Goal: Task Accomplishment & Management: Manage account settings

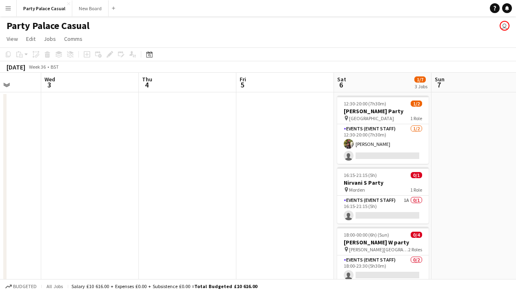
scroll to position [0, 349]
click at [378, 202] on app-card-role "Events (Event Staff) 1A 0/1 16:15-21:15 (5h) single-neutral-actions" at bounding box center [382, 209] width 91 height 28
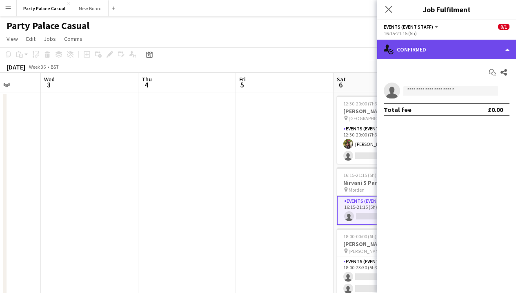
click at [457, 45] on div "single-neutral-actions-check-2 Confirmed" at bounding box center [446, 50] width 139 height 20
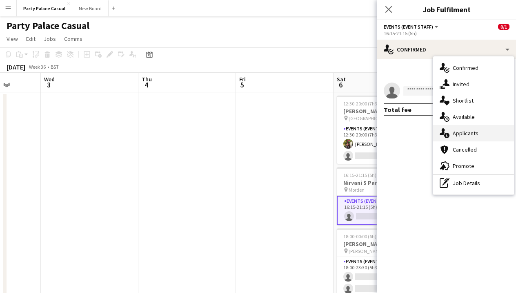
click at [457, 132] on div "single-neutral-actions-information Applicants" at bounding box center [473, 133] width 81 height 16
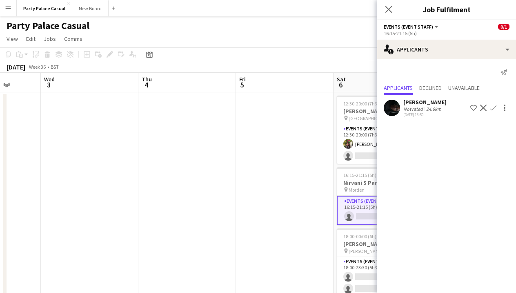
click at [494, 107] on app-icon "Confirm" at bounding box center [493, 107] width 7 height 7
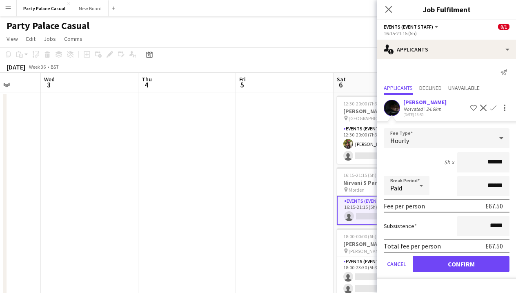
click at [470, 265] on button "Confirm" at bounding box center [460, 263] width 97 height 16
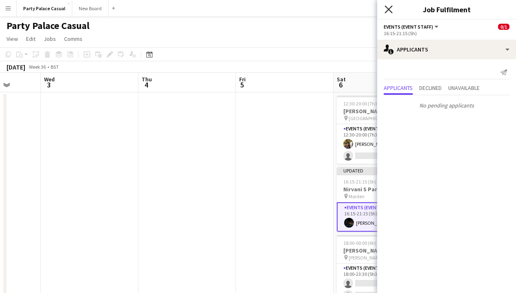
click at [386, 9] on icon "Close pop-in" at bounding box center [388, 9] width 8 height 8
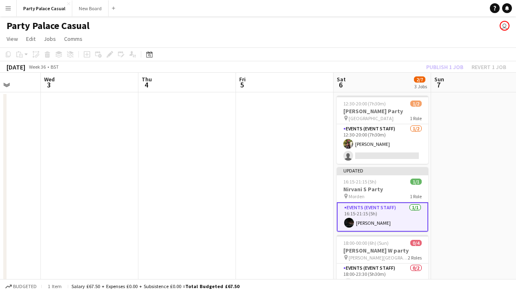
scroll to position [0, 0]
click at [444, 67] on div "Publish 1 job Revert 1 job" at bounding box center [466, 67] width 100 height 11
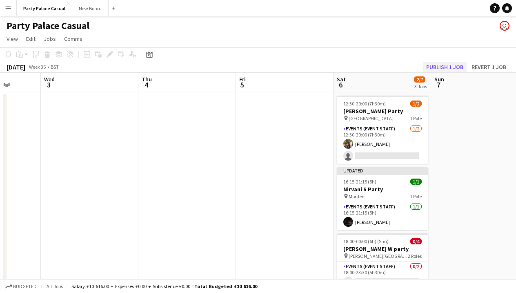
click at [436, 67] on button "Publish 1 job" at bounding box center [445, 67] width 44 height 11
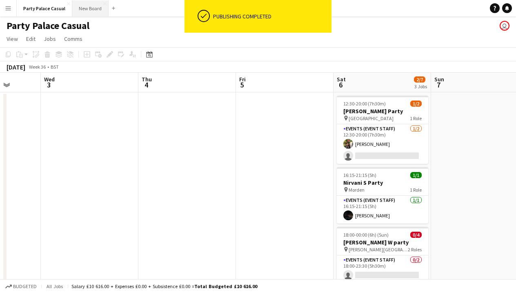
click at [92, 15] on button "New Board Close" at bounding box center [90, 8] width 36 height 16
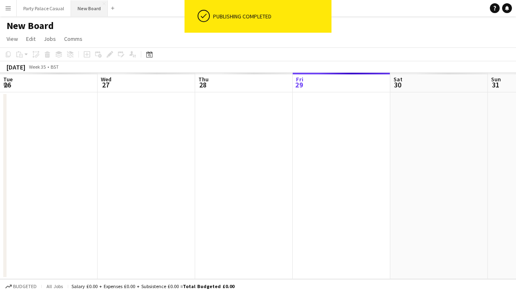
scroll to position [0, 195]
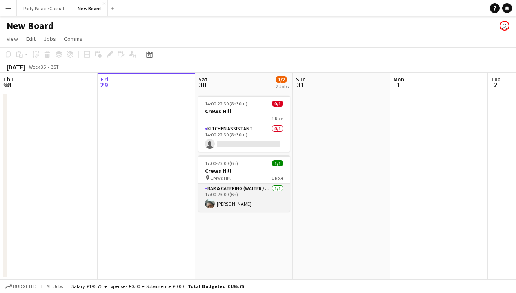
click at [223, 194] on app-card-role "Bar & Catering (Waiter / waitress) [DATE] 17:00-23:00 (6h) [PERSON_NAME]" at bounding box center [243, 198] width 91 height 28
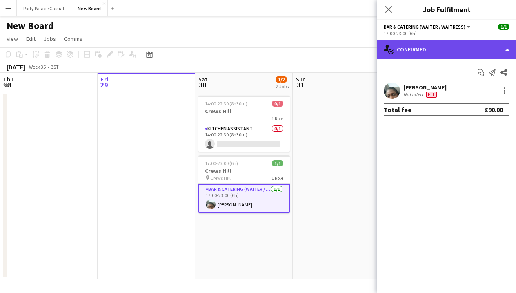
click at [480, 50] on div "single-neutral-actions-check-2 Confirmed" at bounding box center [446, 50] width 139 height 20
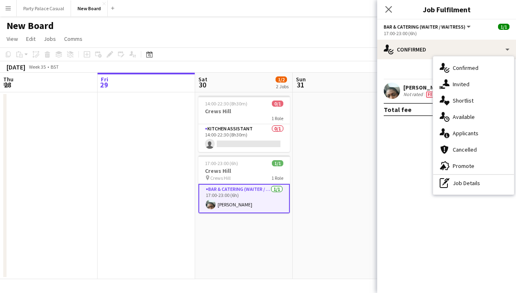
click at [233, 192] on app-card-role "Bar & Catering (Waiter / waitress) [DATE] 17:00-23:00 (6h) [PERSON_NAME]" at bounding box center [243, 198] width 91 height 29
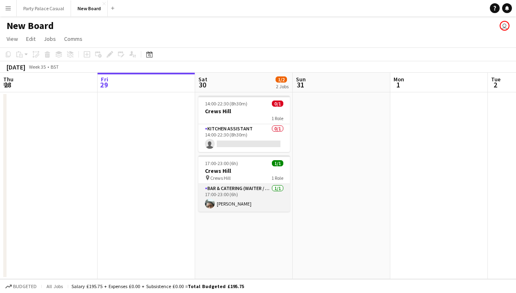
click at [231, 192] on app-card-role "Bar & Catering (Waiter / waitress) [DATE] 17:00-23:00 (6h) [PERSON_NAME]" at bounding box center [243, 198] width 91 height 28
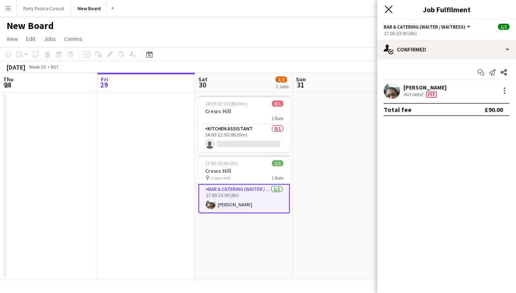
click at [386, 10] on icon "Close pop-in" at bounding box center [388, 9] width 8 height 8
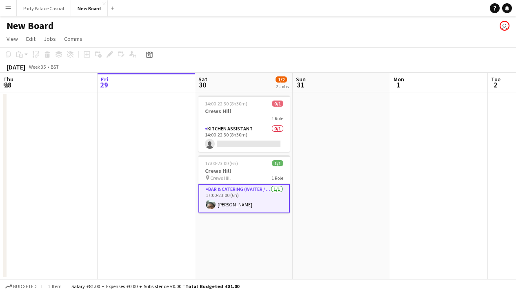
click at [244, 195] on app-card-role "Bar & Catering (Waiter / waitress) [DATE] 17:00-23:00 (6h) [PERSON_NAME]" at bounding box center [243, 198] width 91 height 29
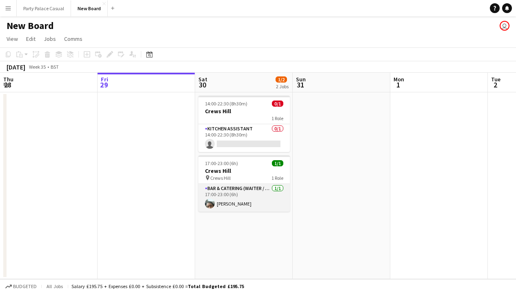
click at [244, 195] on app-card-role "Bar & Catering (Waiter / waitress) [DATE] 17:00-23:00 (6h) [PERSON_NAME]" at bounding box center [243, 198] width 91 height 28
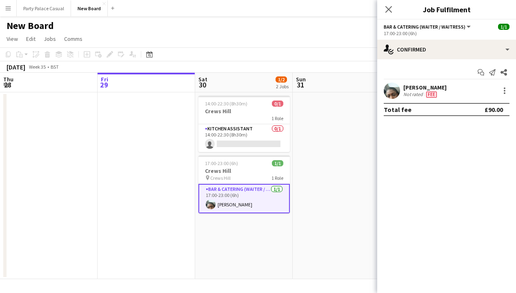
click at [393, 14] on div "Close pop-in" at bounding box center [388, 9] width 23 height 19
click at [391, 11] on icon "Close pop-in" at bounding box center [388, 9] width 8 height 8
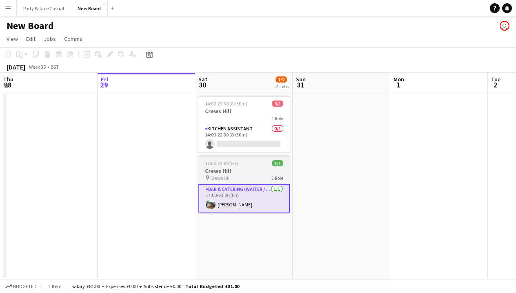
click at [244, 179] on div "pin Crews Hill 1 Role" at bounding box center [243, 177] width 91 height 7
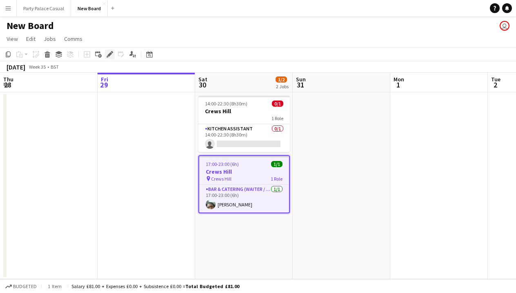
click at [107, 56] on icon at bounding box center [107, 56] width 2 height 2
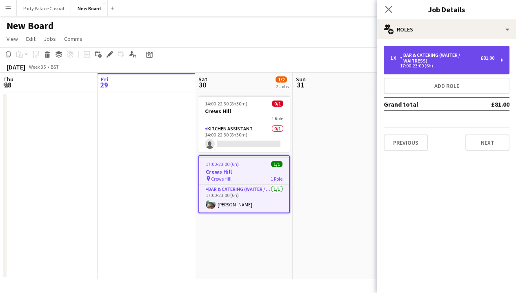
click at [446, 58] on div "Bar & Catering (Waiter / waitress)" at bounding box center [440, 57] width 80 height 11
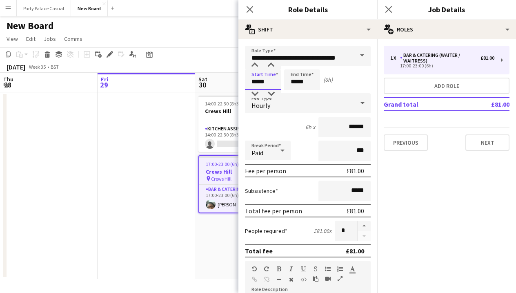
click at [257, 82] on input "*****" at bounding box center [263, 79] width 36 height 20
type input "*****"
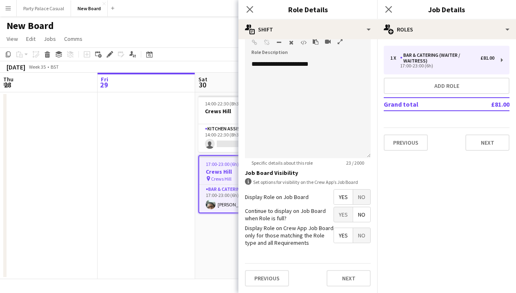
scroll to position [236, 0]
click at [342, 276] on button "Next" at bounding box center [348, 278] width 44 height 16
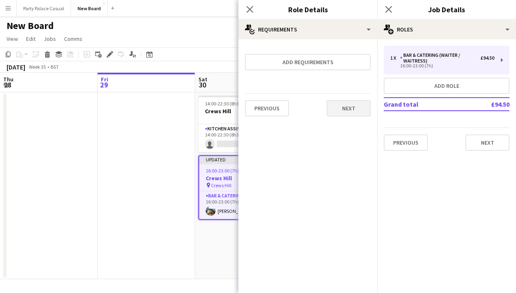
click at [356, 113] on button "Next" at bounding box center [348, 108] width 44 height 16
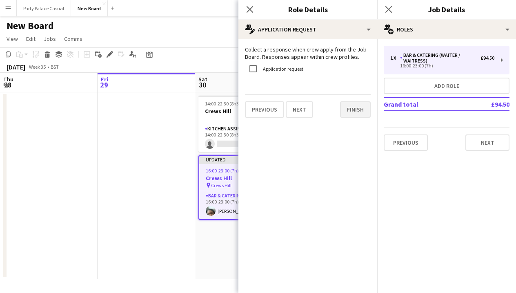
click at [356, 103] on button "Finish" at bounding box center [355, 109] width 31 height 16
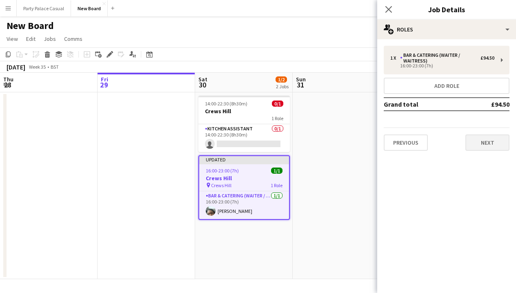
click at [472, 147] on button "Next" at bounding box center [487, 142] width 44 height 16
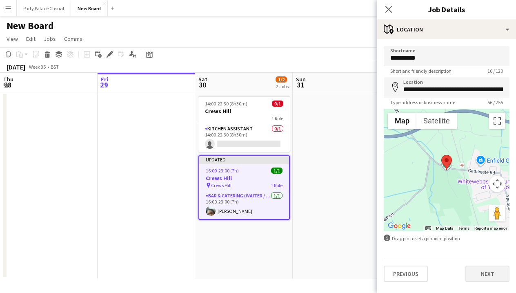
click at [476, 277] on button "Next" at bounding box center [487, 273] width 44 height 16
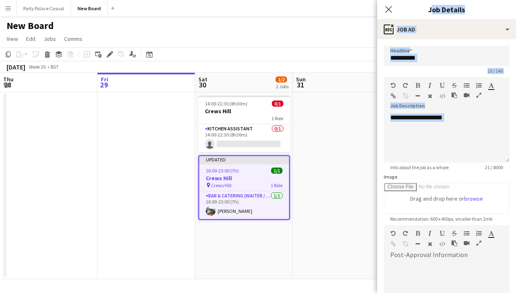
drag, startPoint x: 388, startPoint y: 12, endPoint x: 390, endPoint y: 171, distance: 159.1
click at [390, 171] on app-edit-jobs-popin "**********" at bounding box center [446, 146] width 139 height 293
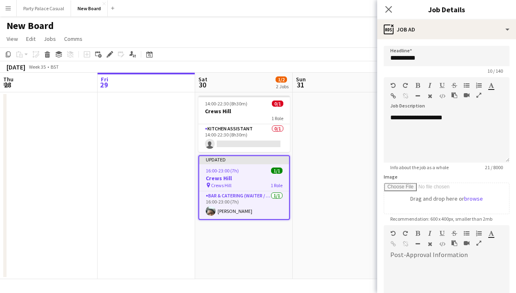
click at [350, 228] on app-date-cell at bounding box center [342, 185] width 98 height 186
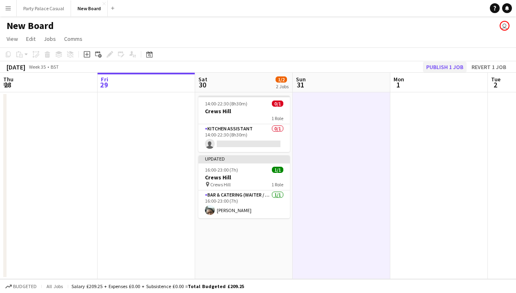
click at [457, 67] on button "Publish 1 job" at bounding box center [445, 67] width 44 height 11
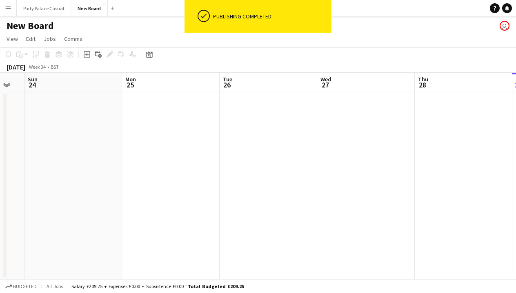
scroll to position [0, 170]
click at [166, 108] on app-date-cell at bounding box center [171, 185] width 98 height 186
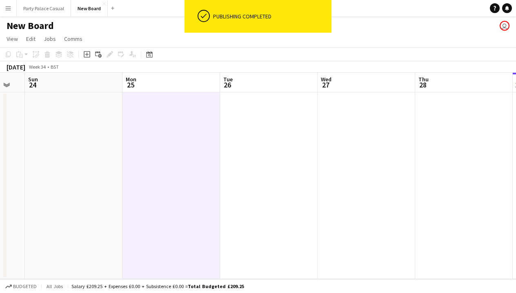
click at [166, 108] on app-date-cell at bounding box center [171, 185] width 98 height 186
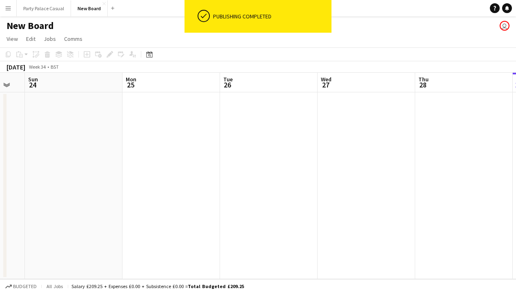
click at [154, 106] on app-date-cell at bounding box center [171, 185] width 98 height 186
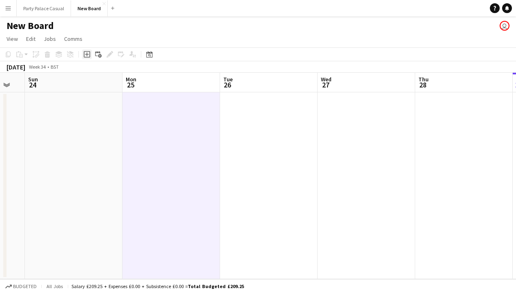
click at [89, 53] on icon "Add job" at bounding box center [87, 54] width 7 height 7
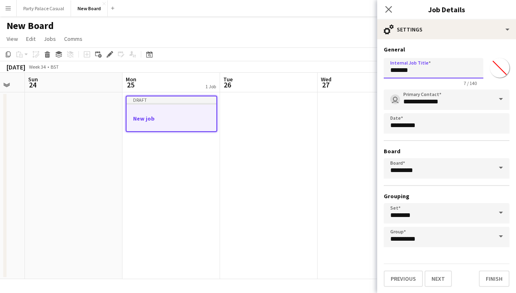
drag, startPoint x: 429, startPoint y: 75, endPoint x: 369, endPoint y: 71, distance: 59.7
click at [369, 71] on body "Menu Boards Boards Boards All jobs Status Workforce Workforce My Workforce Recr…" at bounding box center [258, 146] width 516 height 293
type input "**********"
click at [438, 280] on button "Next" at bounding box center [437, 278] width 27 height 16
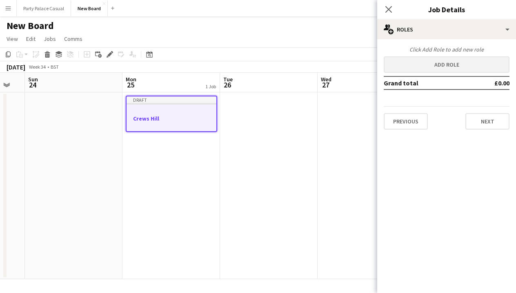
click at [465, 66] on button "Add role" at bounding box center [447, 64] width 126 height 16
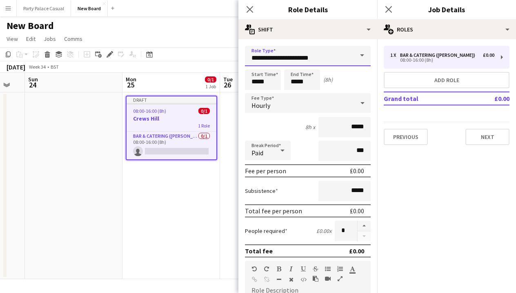
click at [344, 60] on input "**********" at bounding box center [308, 56] width 126 height 20
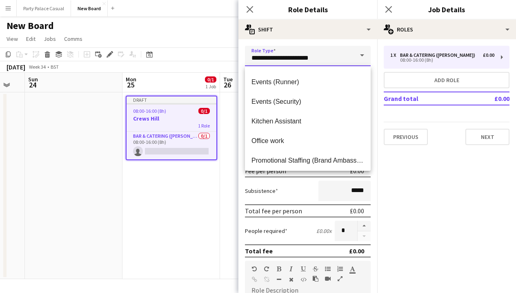
scroll to position [135, 0]
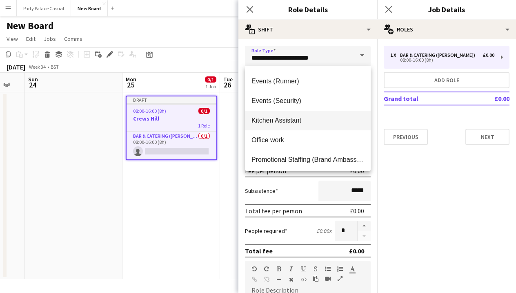
click at [315, 112] on mat-option "Kitchen Assistant" at bounding box center [308, 121] width 126 height 20
type input "**********"
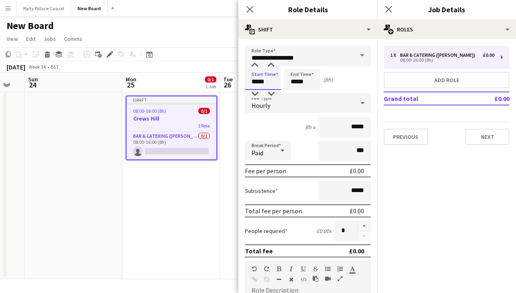
drag, startPoint x: 258, startPoint y: 80, endPoint x: 251, endPoint y: 79, distance: 7.8
click at [251, 79] on input "*****" at bounding box center [263, 79] width 36 height 20
type input "*****"
click at [297, 82] on input "*****" at bounding box center [302, 79] width 36 height 20
type input "*****"
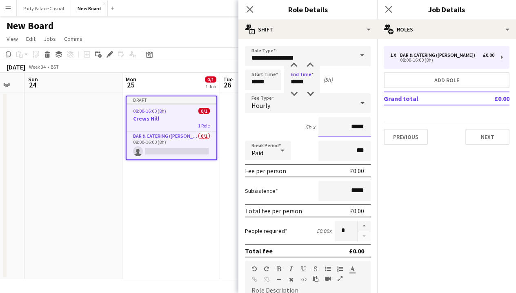
click at [355, 128] on input "*****" at bounding box center [344, 127] width 52 height 20
type input "**"
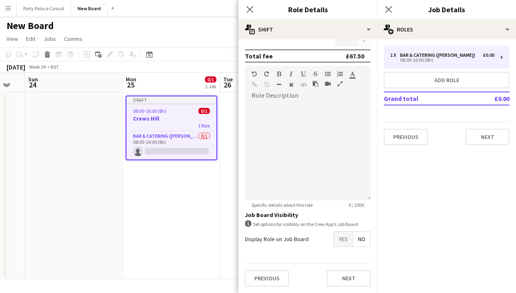
scroll to position [195, 0]
type input "******"
click at [350, 277] on button "Next" at bounding box center [348, 278] width 44 height 16
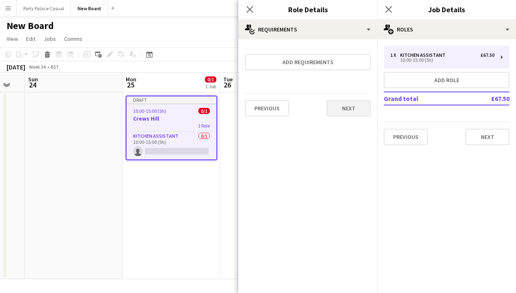
click at [341, 106] on button "Next" at bounding box center [348, 108] width 44 height 16
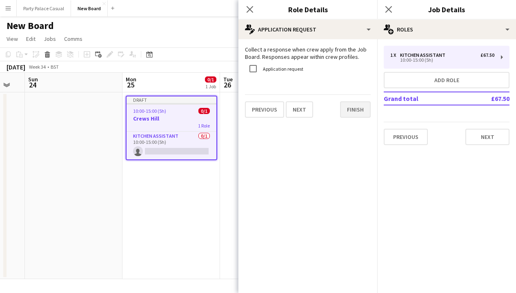
click at [346, 109] on button "Finish" at bounding box center [355, 109] width 31 height 16
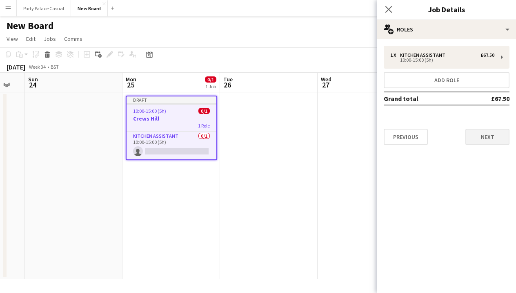
click at [499, 142] on button "Next" at bounding box center [487, 137] width 44 height 16
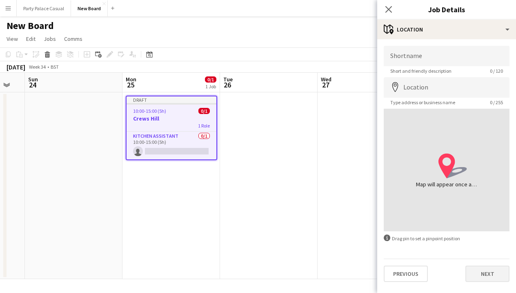
click at [486, 273] on button "Next" at bounding box center [487, 273] width 44 height 16
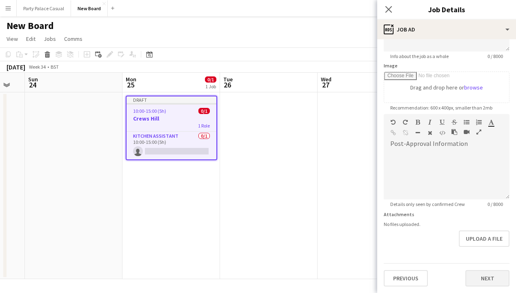
scroll to position [111, 0]
click at [485, 275] on button "Next" at bounding box center [487, 278] width 44 height 16
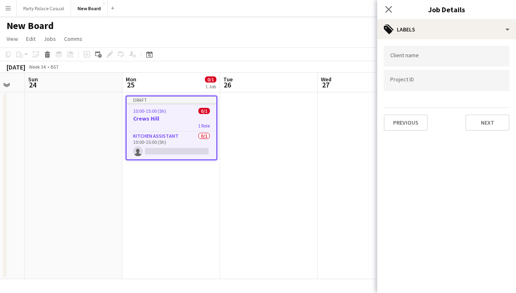
click at [477, 132] on div "Client name Project ID Previous Next" at bounding box center [446, 88] width 139 height 98
click at [479, 126] on button "Next" at bounding box center [487, 122] width 44 height 16
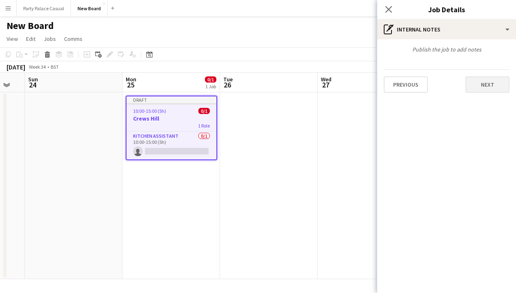
click at [483, 80] on button "Next" at bounding box center [487, 84] width 44 height 16
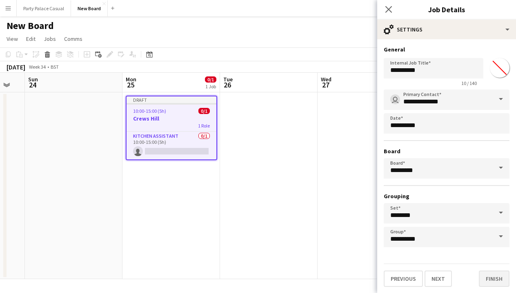
click at [490, 281] on button "Finish" at bounding box center [494, 278] width 31 height 16
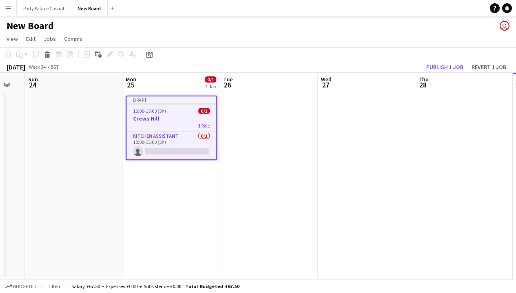
click at [249, 150] on app-date-cell at bounding box center [269, 185] width 98 height 186
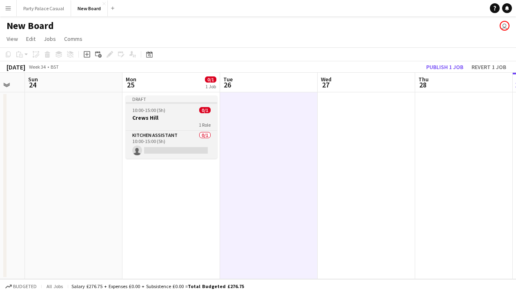
click at [176, 129] on app-job-card "Draft 10:00-15:00 (5h) 0/1 Crews Hill 1 Role Kitchen Assistant 0/1 10:00-15:00 …" at bounding box center [171, 126] width 91 height 63
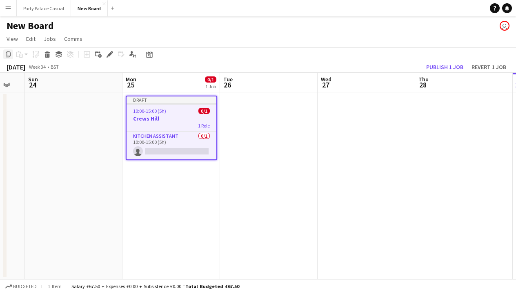
click at [12, 55] on div "Copy" at bounding box center [8, 54] width 10 height 10
click at [247, 100] on app-date-cell at bounding box center [269, 185] width 98 height 186
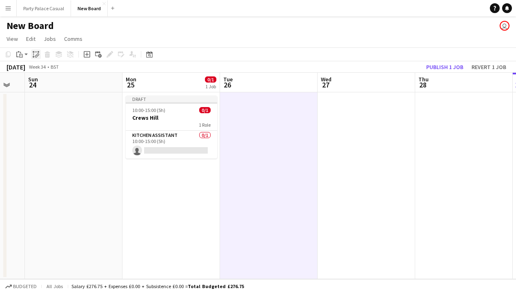
click at [37, 55] on icon at bounding box center [37, 54] width 3 height 3
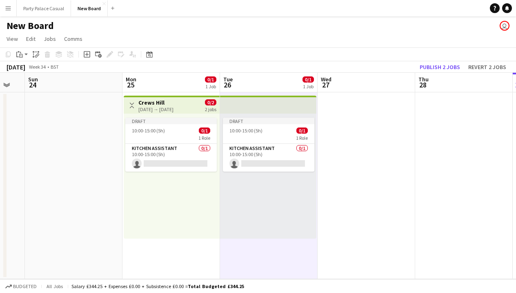
click at [377, 102] on app-date-cell at bounding box center [366, 185] width 98 height 186
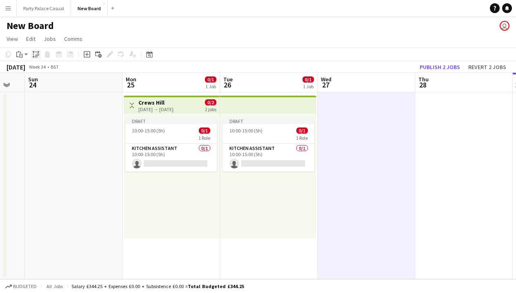
click at [36, 55] on icon at bounding box center [36, 56] width 3 height 3
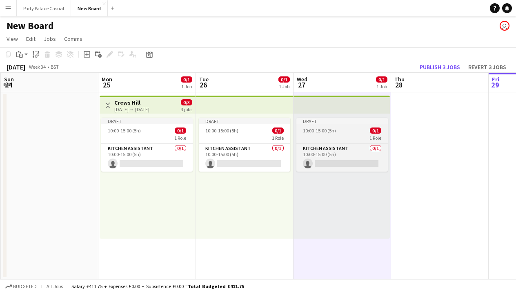
scroll to position [0, 229]
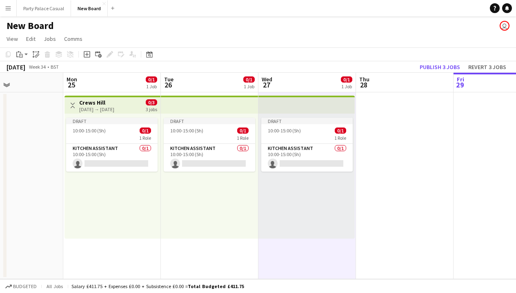
click at [370, 125] on app-date-cell at bounding box center [405, 185] width 98 height 186
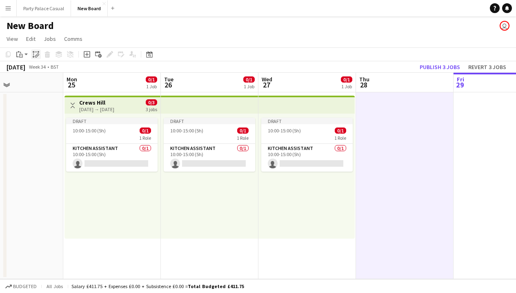
click at [35, 53] on icon "Paste linked Job" at bounding box center [36, 54] width 7 height 7
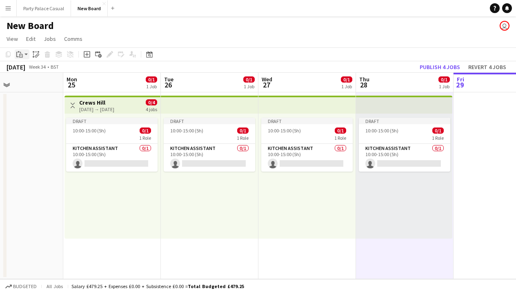
click at [27, 55] on app-action-btn "Paste" at bounding box center [22, 54] width 15 height 10
click at [36, 52] on icon "Paste linked Job" at bounding box center [36, 54] width 7 height 7
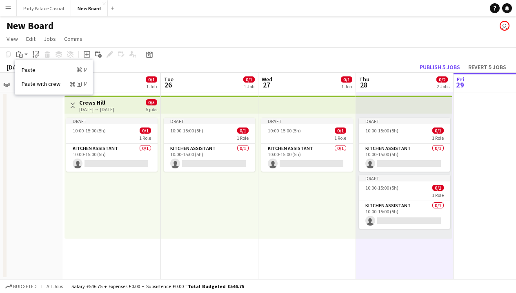
click at [499, 111] on app-date-cell at bounding box center [502, 185] width 98 height 186
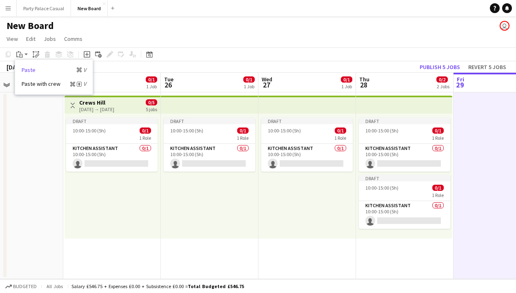
click at [38, 69] on link "Paste Command V" at bounding box center [54, 69] width 64 height 7
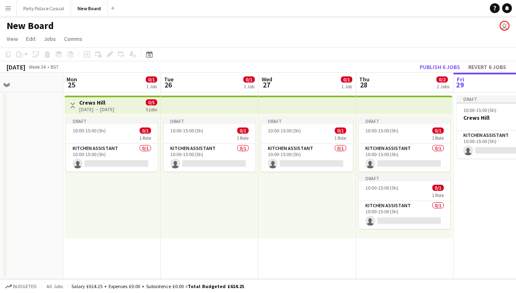
click at [464, 198] on app-date-cell "Draft 10:00-15:00 (5h) 0/1 Crews Hill 1 Role Kitchen Assistant 0/1 10:00-15:00 …" at bounding box center [502, 185] width 98 height 186
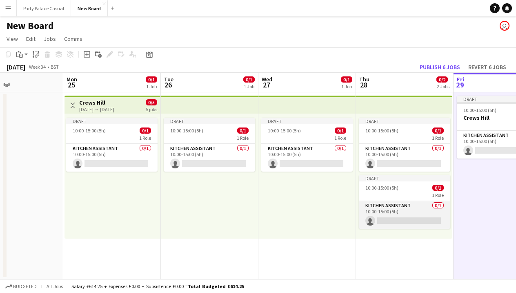
click at [406, 210] on app-card-role "Kitchen Assistant 0/1 10:00-15:00 (5h) single-neutral-actions" at bounding box center [404, 215] width 91 height 28
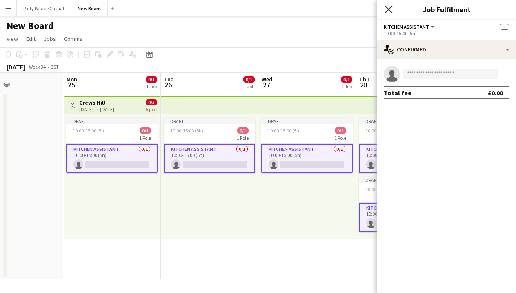
click at [391, 10] on icon "Close pop-in" at bounding box center [388, 9] width 8 height 8
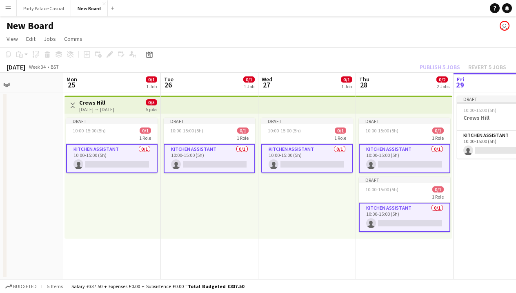
click at [504, 211] on app-date-cell "Draft 10:00-15:00 (5h) 0/1 Crews Hill 1 Role Kitchen Assistant 0/1 10:00-15:00 …" at bounding box center [502, 185] width 98 height 186
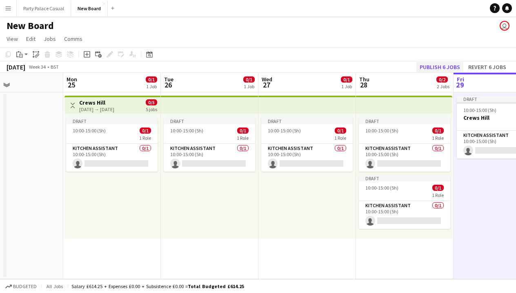
click at [443, 65] on button "Publish 6 jobs" at bounding box center [439, 67] width 47 height 11
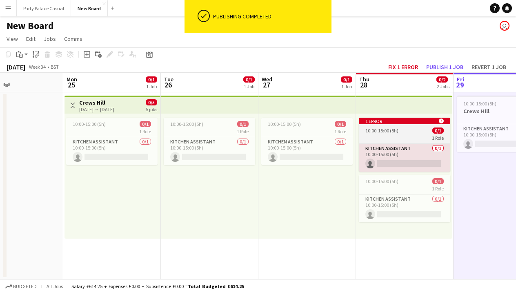
click at [384, 134] on div "1 Role" at bounding box center [404, 137] width 91 height 7
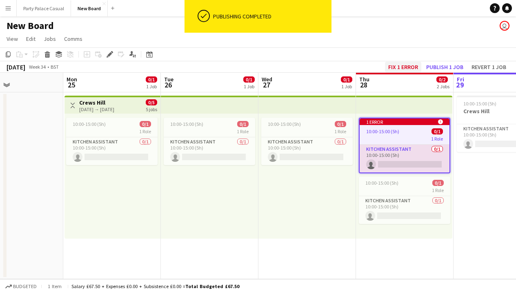
click at [406, 67] on button "Fix 1 error" at bounding box center [403, 67] width 36 height 11
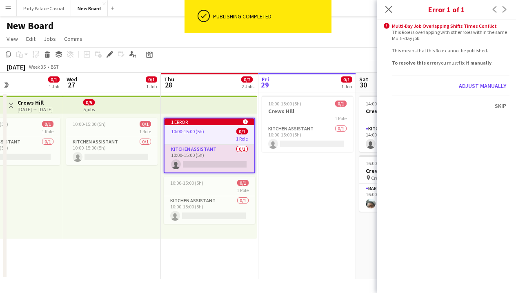
scroll to position [0, 280]
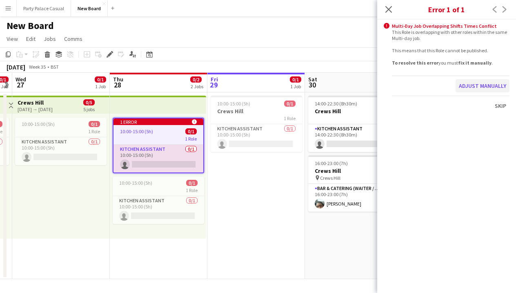
click at [486, 86] on button "Adjust manually" at bounding box center [482, 85] width 54 height 13
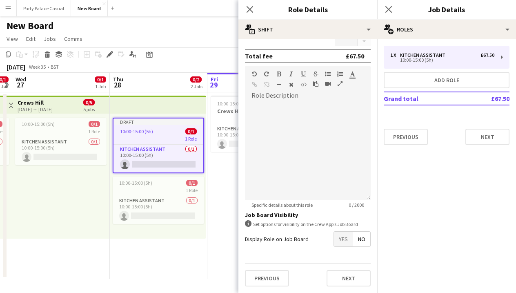
scroll to position [195, 0]
click at [251, 12] on icon "Close pop-in" at bounding box center [250, 9] width 8 height 8
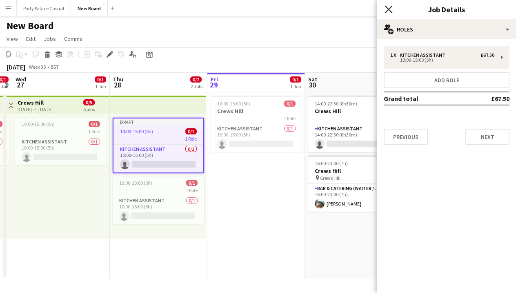
click at [388, 7] on icon "Close pop-in" at bounding box center [388, 9] width 8 height 8
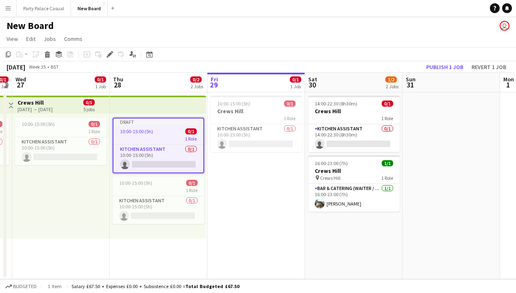
click at [168, 136] on div "1 Role" at bounding box center [158, 138] width 90 height 7
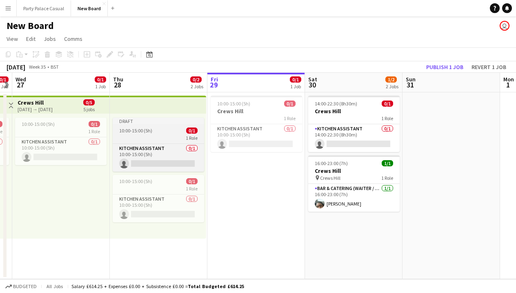
click at [168, 136] on div "1 Role" at bounding box center [158, 137] width 91 height 7
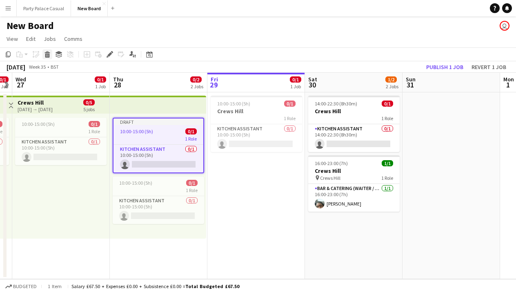
click at [49, 56] on icon at bounding box center [47, 55] width 4 height 4
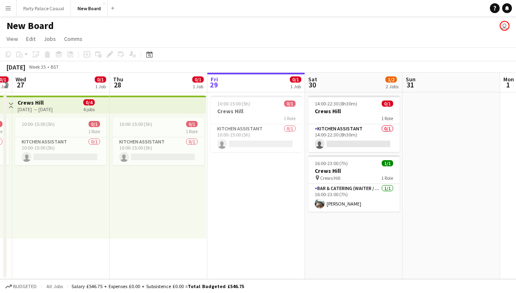
click at [244, 188] on app-date-cell "10:00-15:00 (5h) 0/1 Crews Hill 1 Role Kitchen Assistant 0/1 10:00-15:00 (5h) s…" at bounding box center [256, 185] width 98 height 186
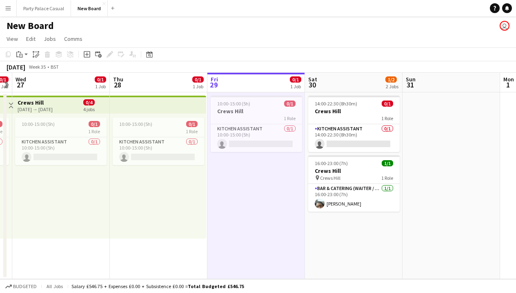
click at [300, 208] on app-date-cell "10:00-15:00 (5h) 0/1 Crews Hill 1 Role Kitchen Assistant 0/1 10:00-15:00 (5h) s…" at bounding box center [256, 185] width 98 height 186
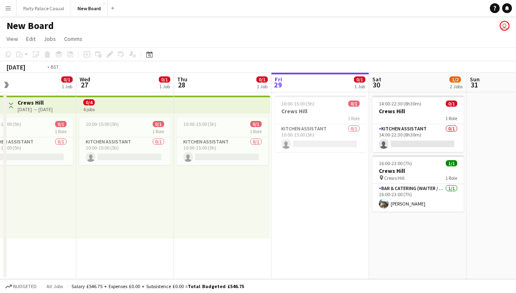
scroll to position [0, 253]
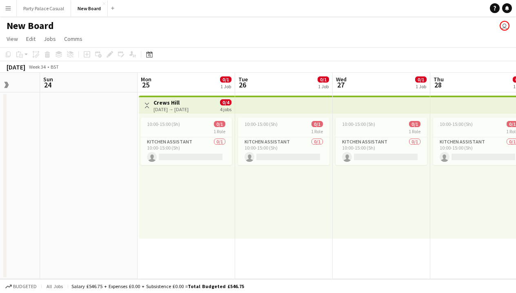
click at [121, 204] on app-date-cell at bounding box center [89, 185] width 98 height 186
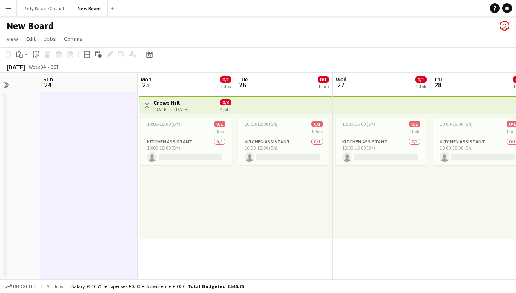
click at [147, 104] on app-icon "Toggle View" at bounding box center [147, 105] width 6 height 6
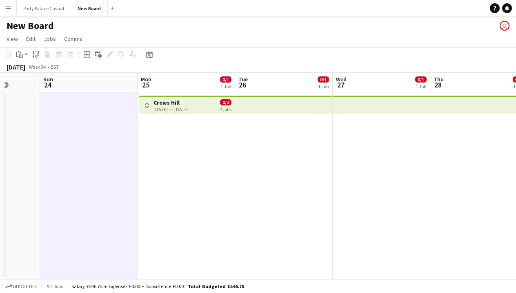
click at [147, 105] on app-icon "Toggle View" at bounding box center [147, 105] width 6 height 6
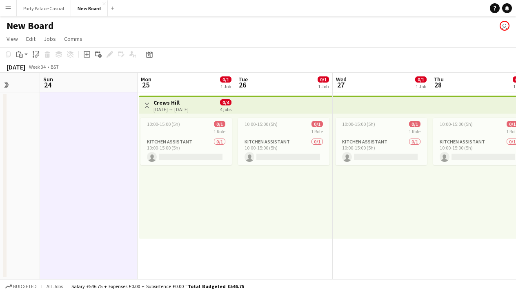
click at [196, 211] on div "10:00-15:00 (5h) 0/1 1 Role Kitchen Assistant 0/1 10:00-15:00 (5h) single-neutr…" at bounding box center [187, 175] width 96 height 125
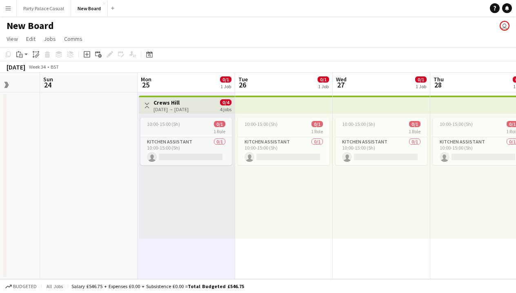
click at [317, 214] on div "10:00-15:00 (5h) 0/1 1 Role Kitchen Assistant 0/1 10:00-15:00 (5h) single-neutr…" at bounding box center [284, 175] width 98 height 125
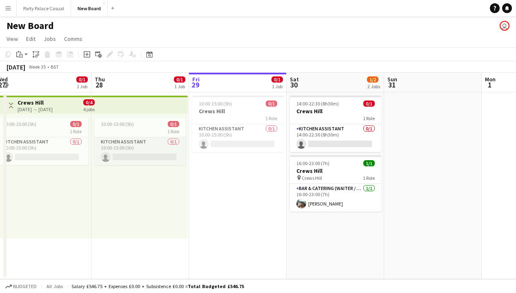
scroll to position [0, 302]
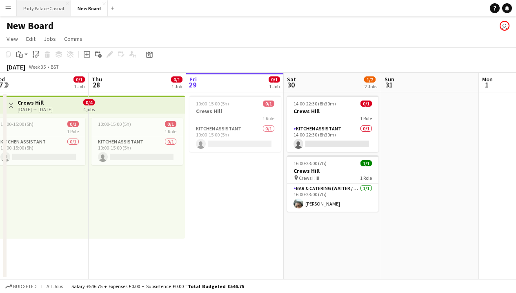
click at [42, 6] on button "Party Palace Casual Close" at bounding box center [44, 8] width 54 height 16
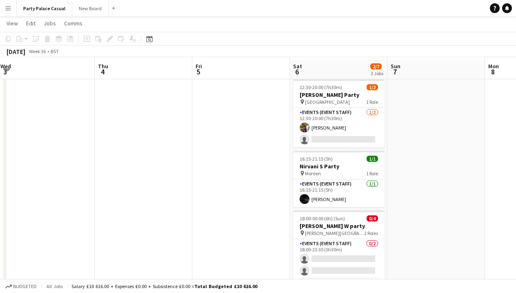
scroll to position [18, 0]
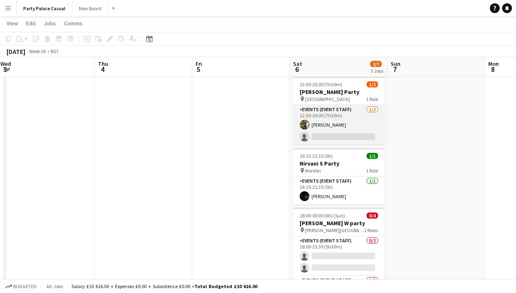
click at [321, 135] on app-card-role "Events (Event Staff) [DATE] 12:30-20:00 (7h30m) [PERSON_NAME] single-neutral-ac…" at bounding box center [338, 125] width 91 height 40
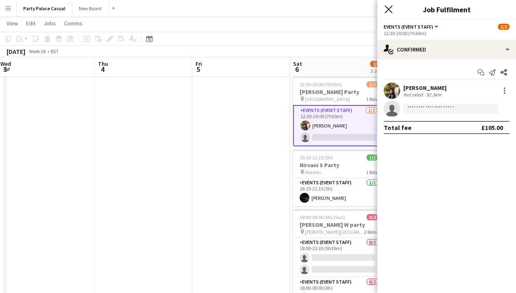
click at [387, 12] on icon "Close pop-in" at bounding box center [388, 9] width 8 height 8
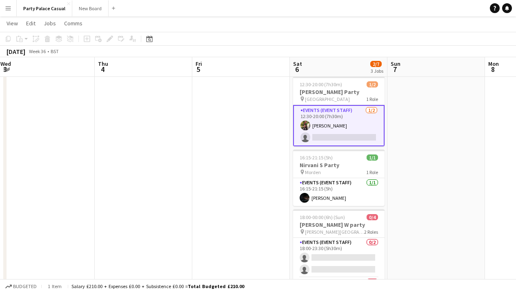
click at [388, 122] on app-date-cell at bounding box center [436, 203] width 98 height 260
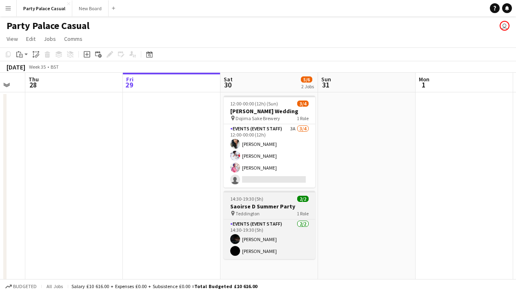
scroll to position [0, 0]
